Goal: Communication & Community: Share content

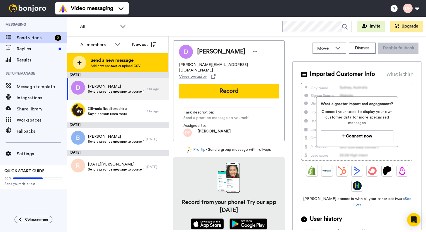
click at [99, 60] on span "Send a new message" at bounding box center [116, 60] width 50 height 7
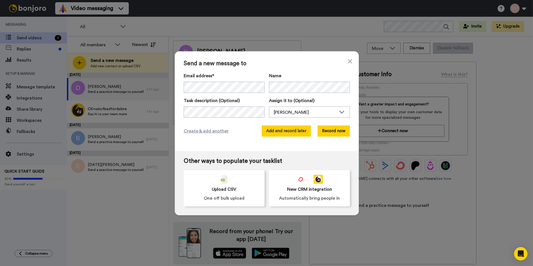
click at [296, 133] on button "Add and record later" at bounding box center [286, 130] width 49 height 11
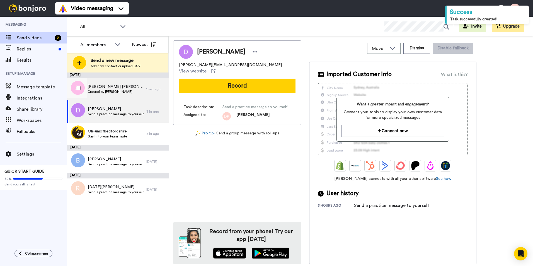
click at [125, 87] on span "JORDAN THOMAS ATKINSON" at bounding box center [115, 87] width 56 height 6
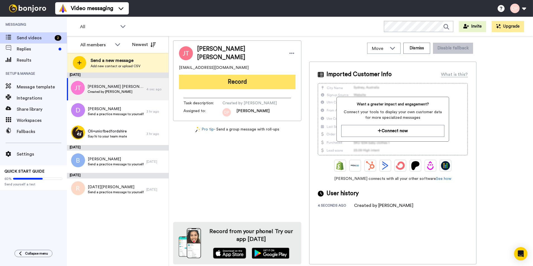
click at [254, 80] on button "Record" at bounding box center [237, 82] width 116 height 14
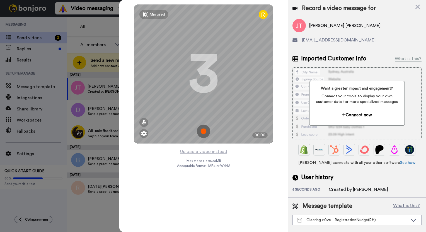
click at [201, 132] on img at bounding box center [203, 131] width 13 height 13
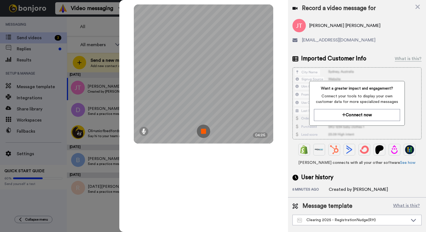
click at [203, 132] on img at bounding box center [203, 131] width 13 height 13
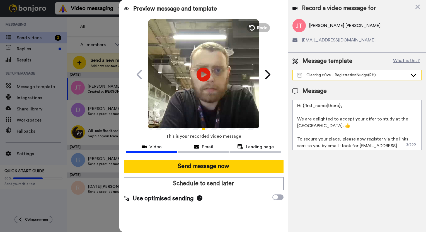
click at [350, 76] on div "Clearing 2025 - RegistrationNudge(RH)" at bounding box center [352, 75] width 111 height 6
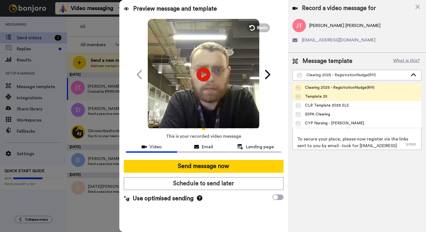
click at [344, 99] on li "Template 25" at bounding box center [356, 96] width 129 height 9
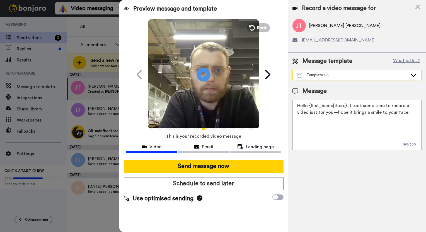
click at [345, 70] on div "Template 25" at bounding box center [356, 75] width 128 height 10
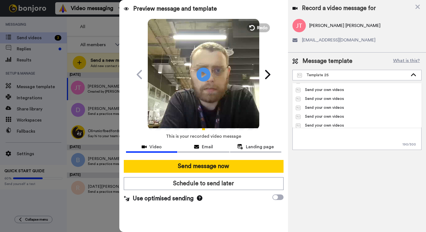
scroll to position [178, 0]
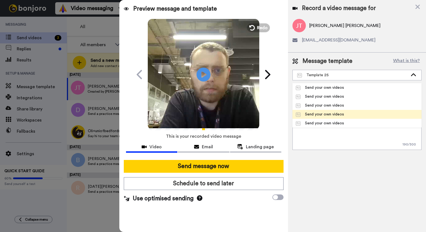
click at [335, 113] on div "Send your own videos" at bounding box center [320, 115] width 48 height 6
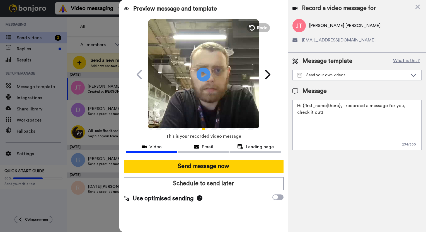
drag, startPoint x: 351, startPoint y: 79, endPoint x: 343, endPoint y: 84, distance: 9.8
click at [350, 79] on div "Send your own videos" at bounding box center [356, 75] width 128 height 10
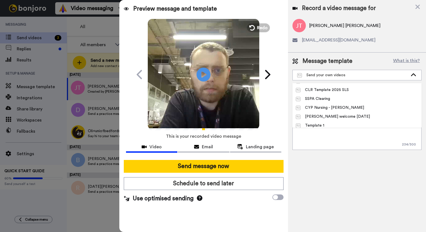
scroll to position [11, 0]
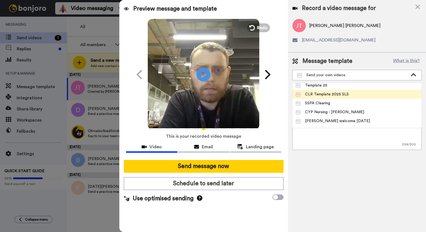
click at [337, 96] on div "CLR Template 2025 SLS" at bounding box center [322, 95] width 53 height 6
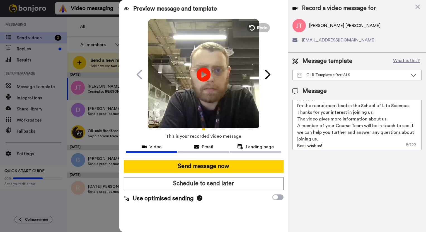
scroll to position [15, 0]
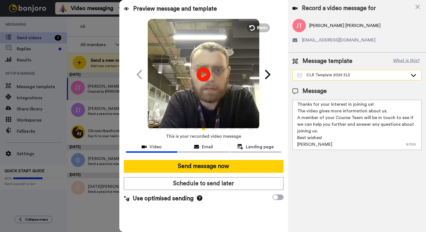
click at [339, 74] on div "CLR Template 2025 SLS" at bounding box center [352, 75] width 111 height 6
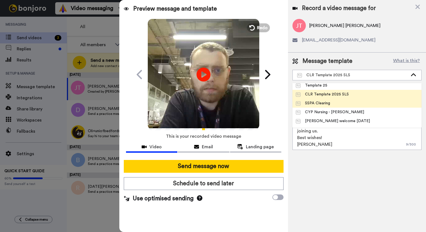
click at [336, 101] on li "SSPA Clearing" at bounding box center [356, 103] width 129 height 9
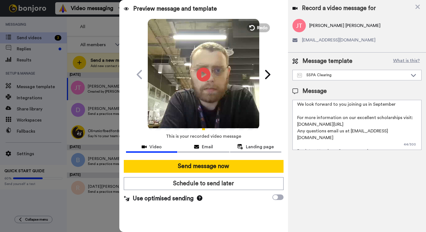
click at [324, 132] on textarea "Hi {first_name|there}, We look forward to you joining us in September For more …" at bounding box center [356, 125] width 129 height 50
click at [346, 77] on div "SSPA Clearing" at bounding box center [352, 75] width 111 height 6
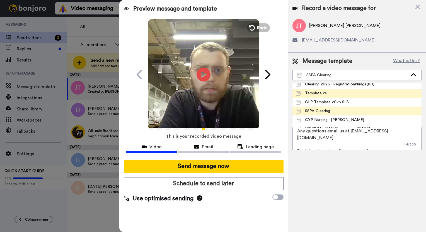
scroll to position [0, 0]
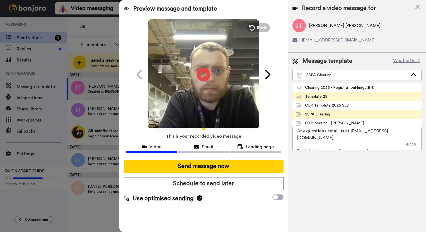
click at [335, 99] on li "Template 25" at bounding box center [356, 96] width 129 height 9
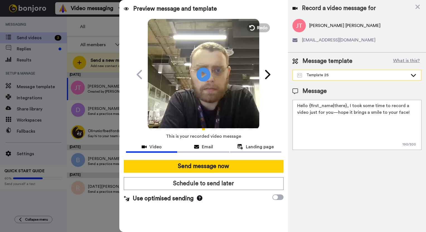
click at [377, 73] on div "Template 25" at bounding box center [352, 75] width 111 height 6
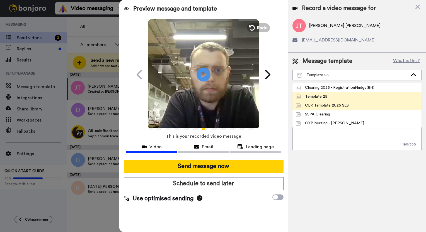
click at [361, 104] on li "CLR Template 2025 SLS" at bounding box center [356, 105] width 129 height 9
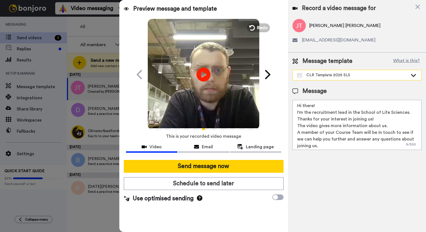
click at [367, 77] on div "CLR Template 2025 SLS" at bounding box center [352, 75] width 111 height 6
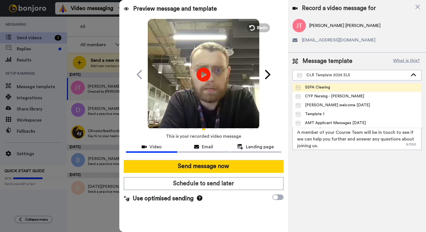
scroll to position [28, 0]
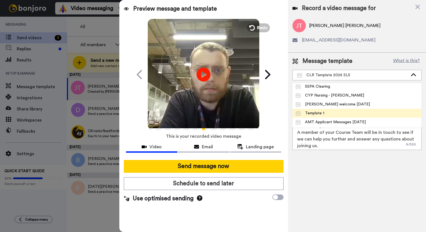
click at [338, 109] on li "Template 1" at bounding box center [356, 113] width 129 height 9
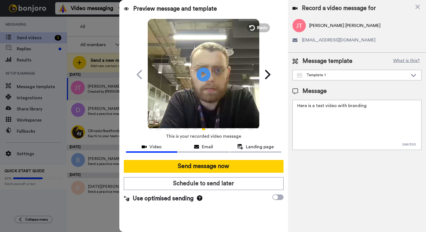
click at [356, 82] on div "Message template What is this? Template 1 Clearing 2025 - RegistrationNudge(RH)…" at bounding box center [357, 104] width 138 height 102
click at [357, 78] on div "Template 1" at bounding box center [356, 75] width 128 height 10
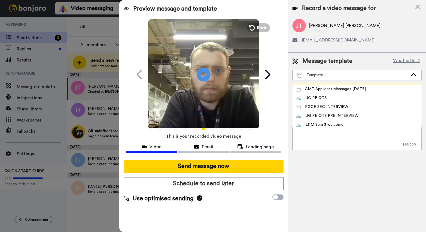
scroll to position [178, 0]
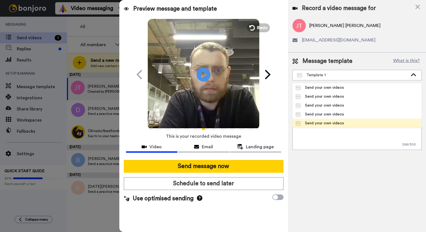
click at [307, 121] on div "Send your own videos" at bounding box center [320, 124] width 48 height 6
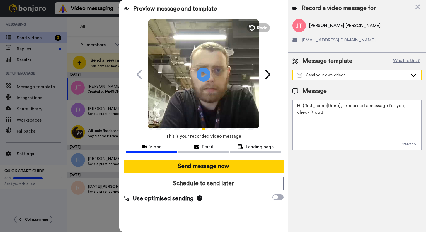
click at [330, 76] on div "Send your own videos" at bounding box center [352, 75] width 111 height 6
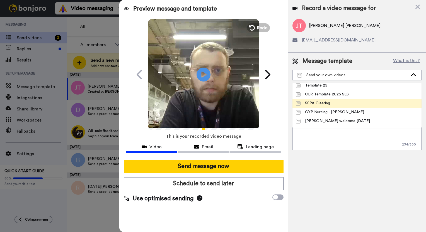
scroll to position [0, 0]
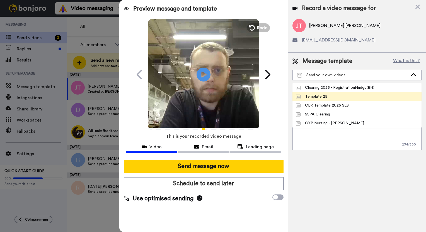
click at [335, 95] on li "Template 25" at bounding box center [356, 96] width 129 height 9
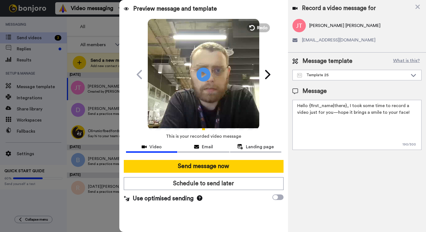
click at [347, 106] on textarea "Hello {first_name|there}, I took some time to record a video just for you—hope …" at bounding box center [356, 125] width 129 height 50
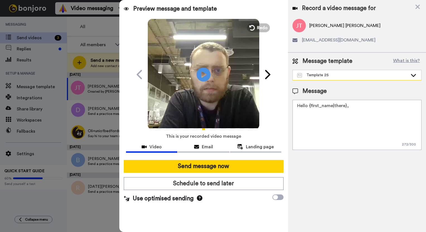
click at [370, 76] on div "Template 25" at bounding box center [352, 75] width 111 height 6
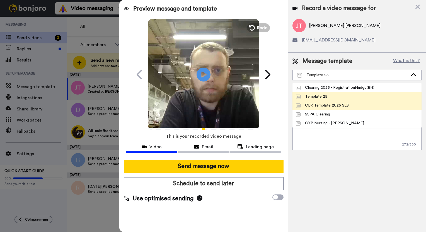
click at [335, 104] on div "CLR Template 2025 SLS" at bounding box center [322, 106] width 53 height 6
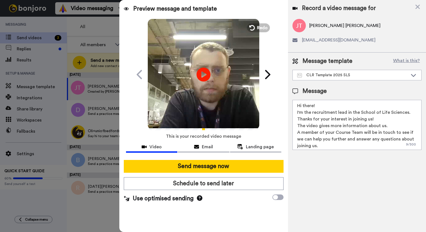
click at [75, 211] on div at bounding box center [213, 116] width 426 height 232
drag, startPoint x: 352, startPoint y: 143, endPoint x: 196, endPoint y: 58, distance: 177.6
click at [181, 38] on div "Preview message and template Play/Pause Welcome to the University of Bedfordshi…" at bounding box center [272, 116] width 306 height 232
type textarea "Best wishes! Robin"
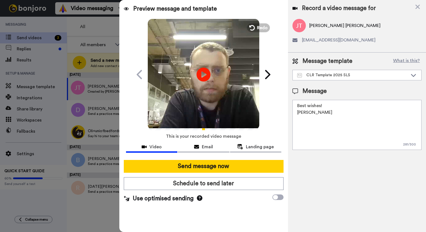
drag, startPoint x: 316, startPoint y: 133, endPoint x: 281, endPoint y: 91, distance: 55.0
click at [281, 91] on div "Preview message and template Play/Pause Welcome to the University of Bedfordshi…" at bounding box center [272, 116] width 306 height 232
click at [348, 72] on div "CLR Template 2025 SLS" at bounding box center [356, 75] width 128 height 10
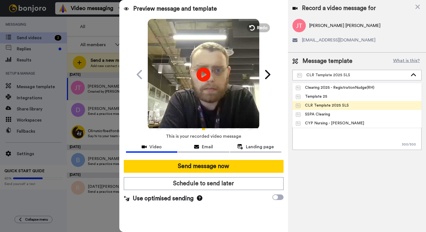
click at [316, 139] on textarea at bounding box center [356, 125] width 129 height 50
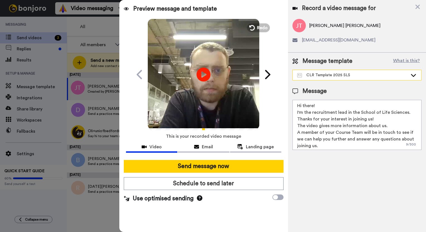
click at [362, 77] on div "CLR Template 2025 SLS" at bounding box center [352, 75] width 111 height 6
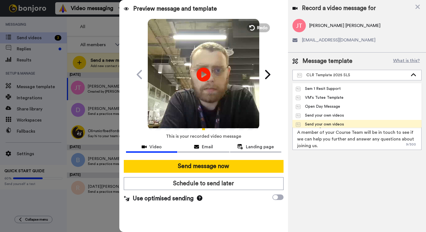
scroll to position [111, 0]
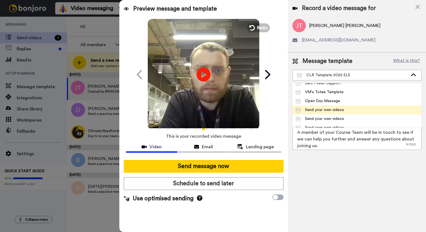
click at [331, 110] on div "Send your own videos" at bounding box center [320, 110] width 48 height 6
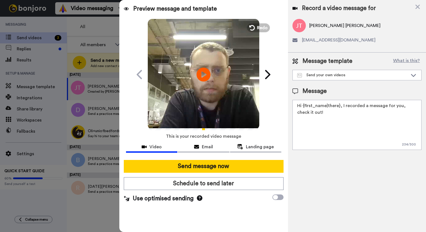
click at [341, 105] on textarea "Hi {first_name|there}, I recorded a message for you, check it out!" at bounding box center [356, 125] width 129 height 50
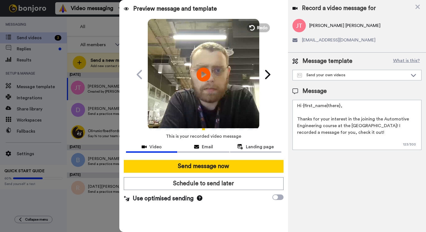
type textarea "Hi {first_name|there}, Thanks for your interest in the joining the Automotive E…"
click at [380, 126] on textarea "Hi {first_name|there}, Thanks for your interest in the joining the Automotive E…" at bounding box center [356, 125] width 129 height 50
drag, startPoint x: 380, startPoint y: 126, endPoint x: 378, endPoint y: 111, distance: 15.8
click at [375, 107] on textarea "Hi {first_name|there}, Thanks for your interest in the joining the Automotive E…" at bounding box center [356, 125] width 129 height 50
click at [388, 125] on textarea "Hi {first_name|there}, Thanks for your interest in the joining the Automotive E…" at bounding box center [356, 125] width 129 height 50
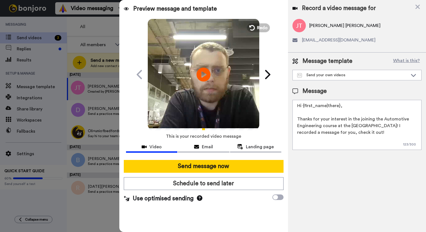
click at [388, 125] on textarea "Hi {first_name|there}, Thanks for your interest in the joining the Automotive E…" at bounding box center [356, 125] width 129 height 50
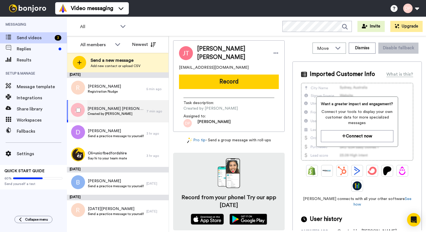
click at [119, 115] on span "Created by [PERSON_NAME]" at bounding box center [115, 114] width 56 height 4
click at [126, 119] on div "JORDAN THOMAS ATKINSON Created by Daniel Pottie" at bounding box center [106, 111] width 79 height 22
click at [236, 94] on div "Task description : Created by Daniel Pottie Assigned to: Daniel" at bounding box center [229, 111] width 100 height 34
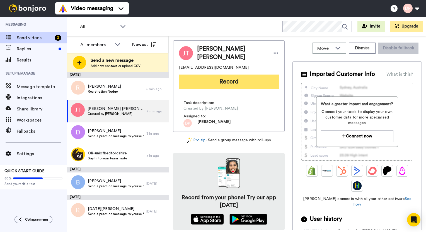
click at [241, 88] on button "Record" at bounding box center [229, 82] width 100 height 14
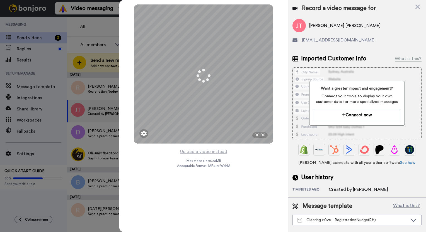
drag, startPoint x: 331, startPoint y: 221, endPoint x: 317, endPoint y: 208, distance: 18.9
click at [331, 221] on div "Clearing 2025 - RegistrationNudge(RH)" at bounding box center [352, 221] width 111 height 6
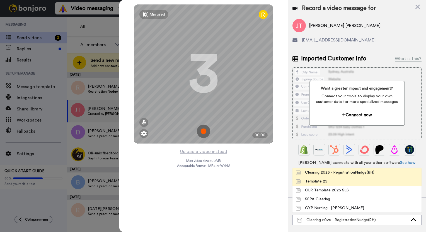
click at [323, 183] on div "Template 25" at bounding box center [311, 182] width 31 height 6
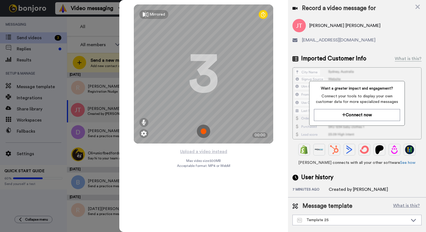
click at [265, 14] on div at bounding box center [262, 14] width 9 height 9
click at [417, 7] on icon at bounding box center [417, 7] width 4 height 4
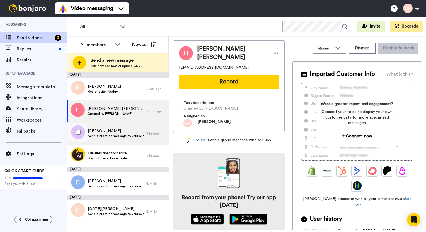
click at [125, 130] on span "[PERSON_NAME]" at bounding box center [116, 131] width 56 height 6
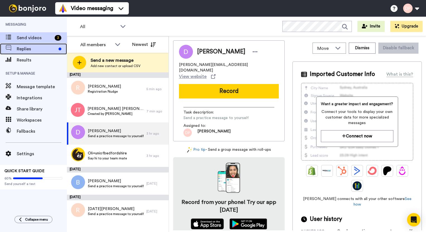
click at [41, 49] on span "Replies" at bounding box center [37, 49] width 40 height 7
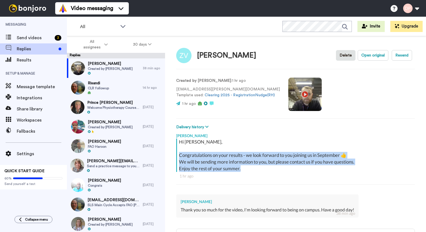
drag, startPoint x: 180, startPoint y: 153, endPoint x: 245, endPoint y: 165, distance: 66.3
click at [245, 165] on div "Hi ZOARD, Congratulations on your results - we look forward to you joining us i…" at bounding box center [296, 155] width 234 height 33
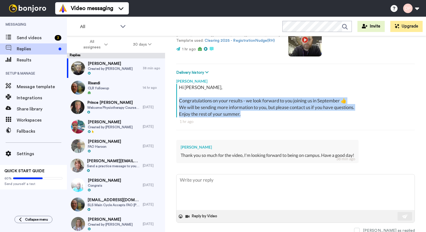
scroll to position [55, 0]
copy div "Congratulations on your results - we look forward to you joining us in Septembe…"
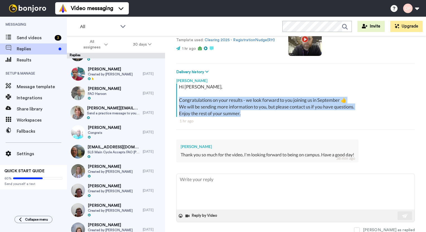
scroll to position [56, 0]
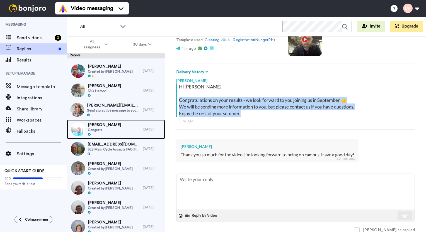
click at [120, 132] on div "Aaron Owusu Congrats" at bounding box center [105, 129] width 76 height 19
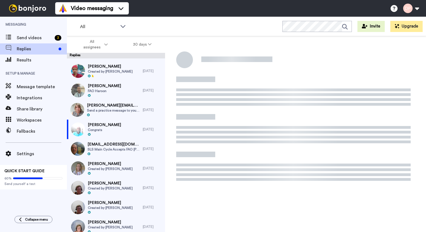
type textarea "x"
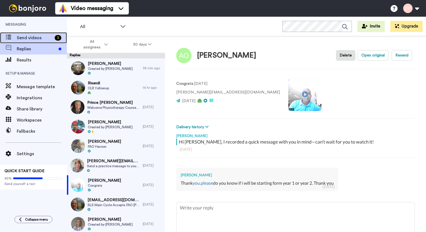
click at [33, 38] on span "Send videos" at bounding box center [35, 38] width 36 height 7
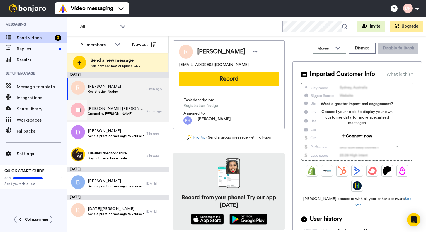
click at [113, 107] on span "[PERSON_NAME] [PERSON_NAME]" at bounding box center [115, 109] width 56 height 6
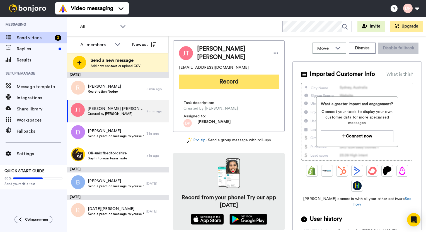
click at [252, 83] on button "Record" at bounding box center [229, 82] width 100 height 14
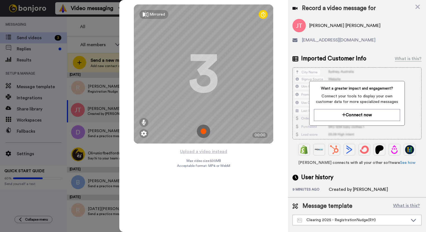
click at [208, 131] on img at bounding box center [203, 131] width 13 height 13
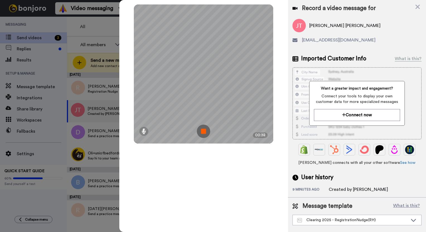
click at [205, 130] on img at bounding box center [203, 131] width 13 height 13
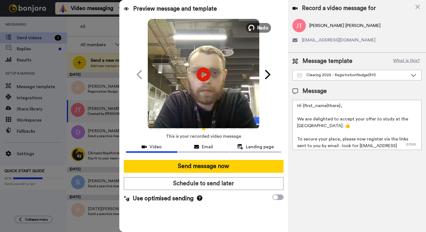
click at [257, 28] on span "Redo" at bounding box center [263, 27] width 12 height 7
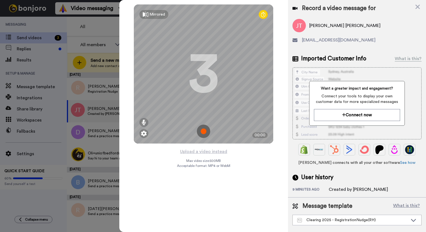
click at [202, 130] on img at bounding box center [203, 131] width 13 height 13
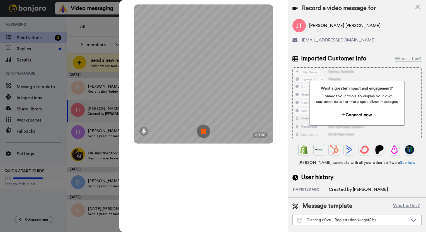
click at [197, 132] on img at bounding box center [203, 131] width 13 height 13
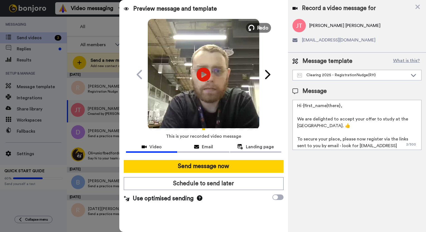
click at [258, 30] on span "Redo" at bounding box center [263, 27] width 12 height 7
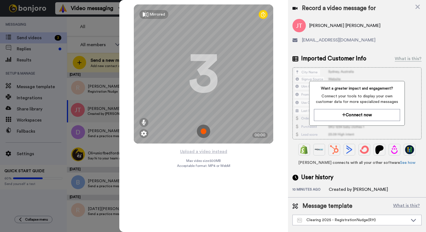
click at [204, 130] on img at bounding box center [203, 131] width 13 height 13
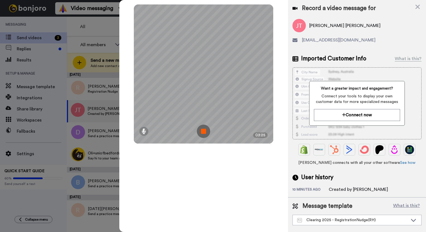
click at [206, 131] on img at bounding box center [203, 131] width 13 height 13
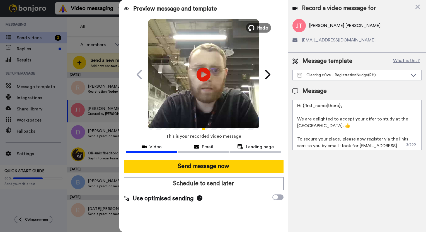
click at [261, 26] on span "Redo" at bounding box center [263, 27] width 12 height 7
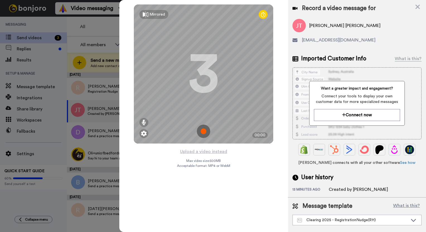
click at [203, 130] on img at bounding box center [203, 131] width 13 height 13
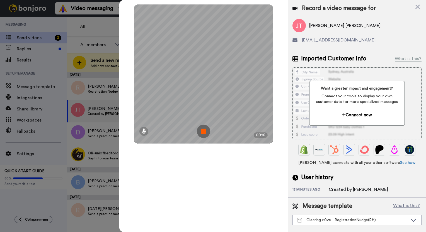
click at [203, 130] on img at bounding box center [203, 131] width 13 height 13
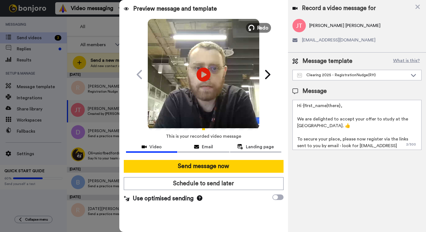
click at [259, 29] on span "Redo" at bounding box center [263, 27] width 12 height 7
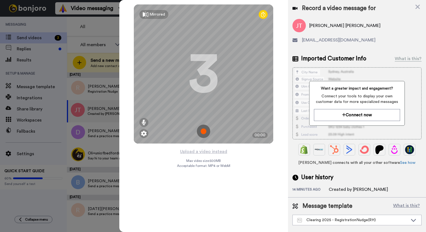
click at [202, 128] on img at bounding box center [203, 131] width 13 height 13
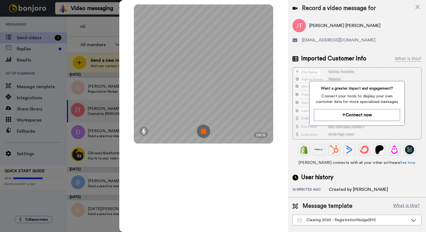
click at [203, 129] on img at bounding box center [203, 131] width 13 height 13
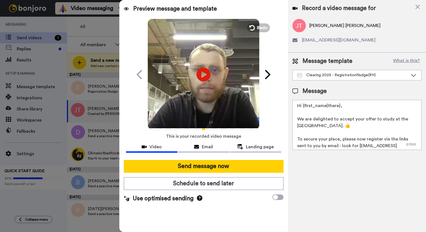
click at [339, 70] on div "Message template What is this? Clearing 2025 - RegistrationNudge(RH) Clearing 2…" at bounding box center [356, 68] width 129 height 23
click at [341, 74] on div "Clearing 2025 - RegistrationNudge(RH)" at bounding box center [352, 75] width 111 height 6
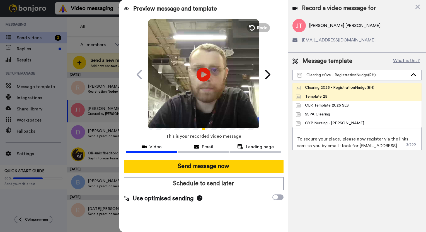
click at [331, 97] on li "Template 25" at bounding box center [356, 96] width 129 height 9
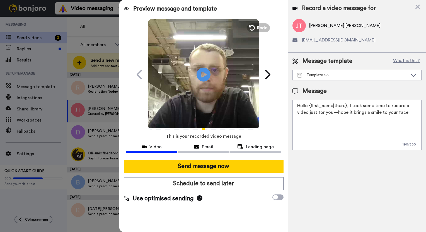
click at [358, 124] on textarea "Hello {first_name|there}, I took some time to record a video just for you—hope …" at bounding box center [356, 125] width 129 height 50
paste textarea "Congratulations on your results - we look forward to you joining us in Septembe…"
click at [345, 104] on textarea "Hello {first_name|there}, I took some time to record a video just for you—hope …" at bounding box center [356, 125] width 129 height 50
click at [347, 105] on textarea "Hello {first_name|there}, I took some time to record a video just for you—hope …" at bounding box center [356, 125] width 129 height 50
click at [397, 113] on textarea "Hello {first_name|there}, I took some time to record a video just for you—hope …" at bounding box center [356, 125] width 129 height 50
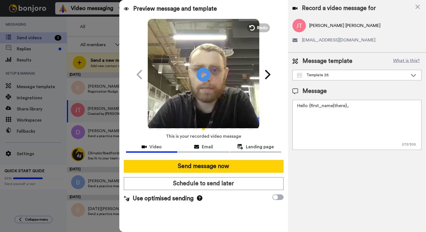
paste textarea "Congratulations on your results - we look forward to you joining us in Septembe…"
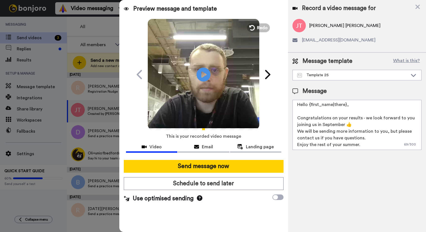
scroll to position [1, 0]
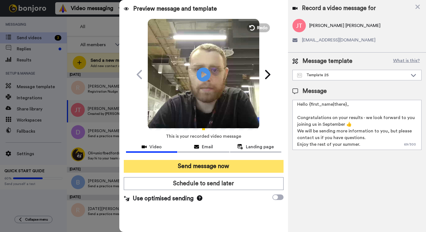
type textarea "Hello {first_name|there}, Congratulations on your results - we look forward to …"
click at [255, 169] on button "Send message now" at bounding box center [204, 166] width 160 height 13
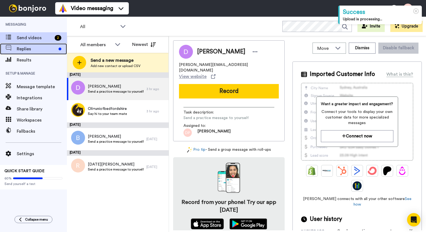
click at [14, 52] on span at bounding box center [8, 49] width 17 height 6
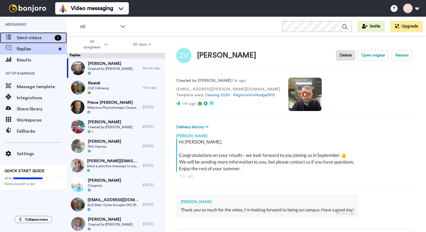
click at [30, 41] on span "Send videos" at bounding box center [35, 38] width 36 height 7
type textarea "x"
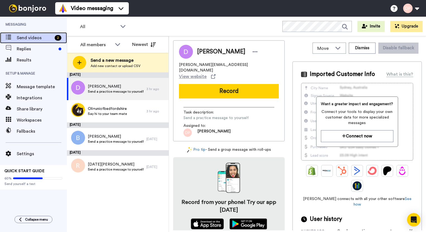
click at [40, 37] on span "Send videos" at bounding box center [35, 38] width 36 height 7
click at [114, 43] on icon at bounding box center [117, 45] width 7 height 6
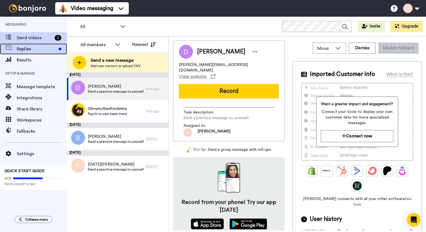
click at [17, 50] on span "Replies" at bounding box center [37, 49] width 40 height 7
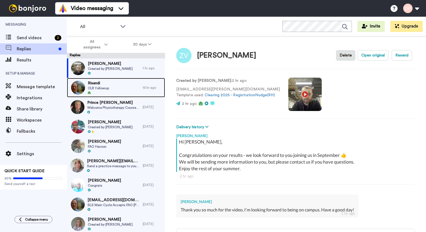
click at [96, 83] on span "Risandi" at bounding box center [98, 84] width 21 height 6
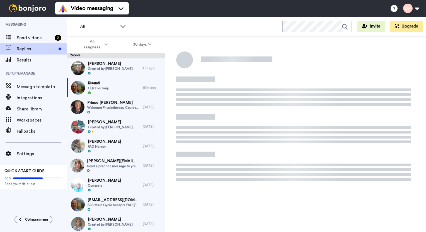
type textarea "x"
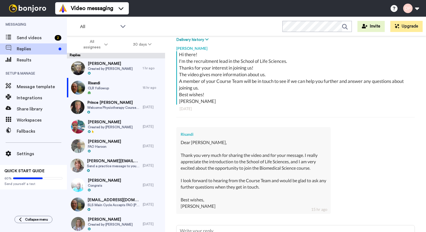
scroll to position [28, 0]
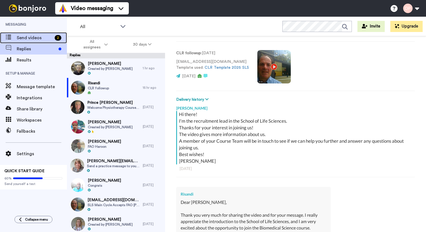
click at [40, 40] on span "Send videos" at bounding box center [35, 38] width 36 height 7
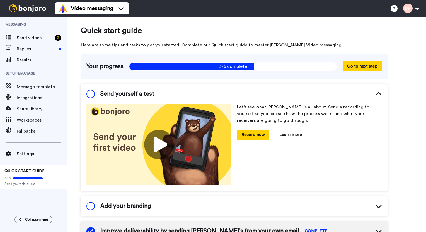
scroll to position [13, 0]
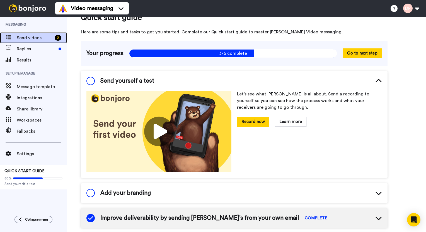
click at [26, 40] on span "Send videos" at bounding box center [35, 38] width 36 height 7
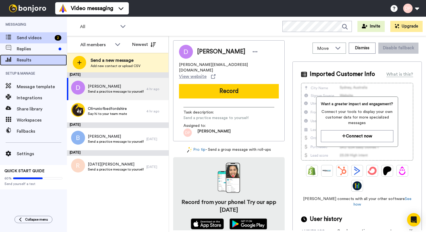
click at [16, 58] on span at bounding box center [8, 60] width 17 height 6
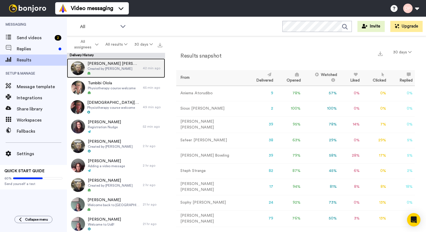
click at [89, 74] on icon at bounding box center [88, 73] width 3 height 3
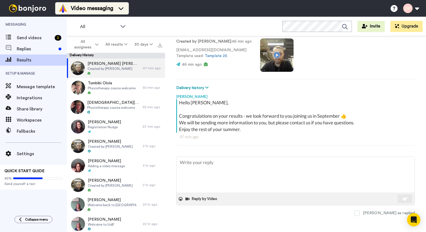
type textarea "x"
